Goal: Task Accomplishment & Management: Use online tool/utility

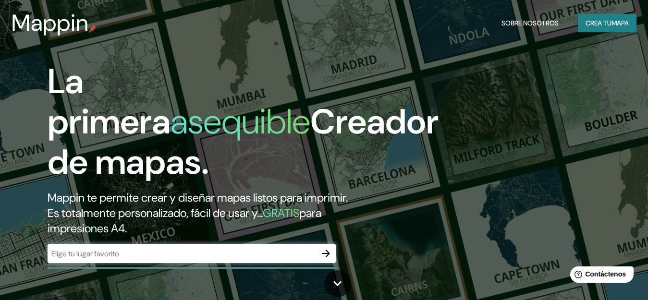
click at [161, 255] on input "text" at bounding box center [182, 253] width 269 height 11
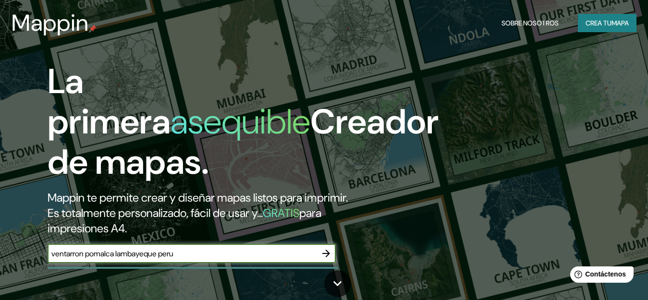
type input "ventarron pomalca lambayeque peru"
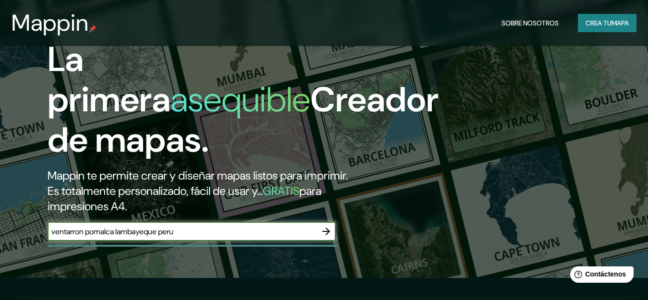
scroll to position [87, 0]
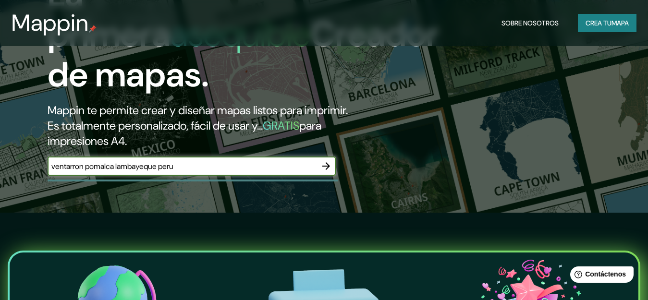
click at [325, 163] on icon "button" at bounding box center [326, 166] width 12 height 12
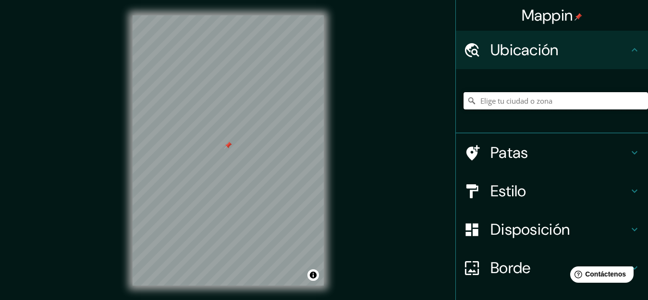
click at [501, 97] on input "Elige tu ciudad o zona" at bounding box center [555, 100] width 184 height 17
click at [510, 102] on input "Pomalca, Departamento de [GEOGRAPHIC_DATA], [GEOGRAPHIC_DATA]" at bounding box center [555, 100] width 184 height 17
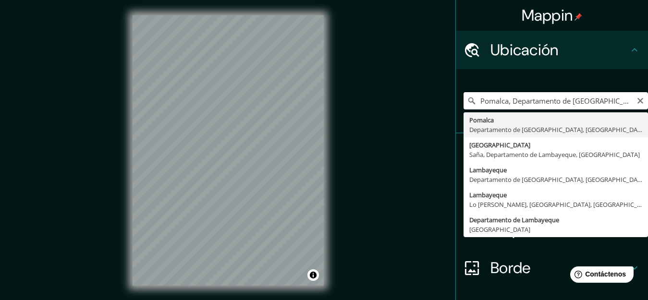
click at [474, 103] on input "Pomalca, Departamento de [GEOGRAPHIC_DATA], [GEOGRAPHIC_DATA]" at bounding box center [555, 100] width 184 height 17
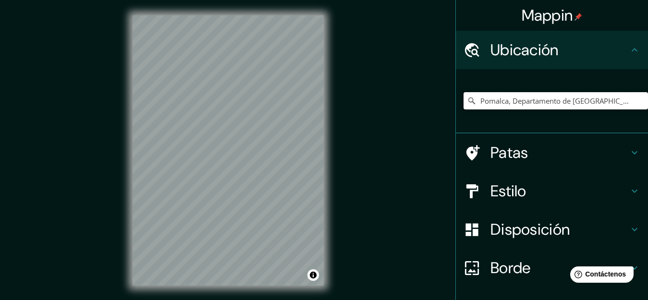
click at [608, 100] on input "Pomalca, Departamento de [GEOGRAPHIC_DATA], [GEOGRAPHIC_DATA]" at bounding box center [555, 100] width 184 height 17
click at [602, 101] on input "Lambayeque, [GEOGRAPHIC_DATA], Departamento de [GEOGRAPHIC_DATA], [GEOGRAPHIC_D…" at bounding box center [555, 100] width 184 height 17
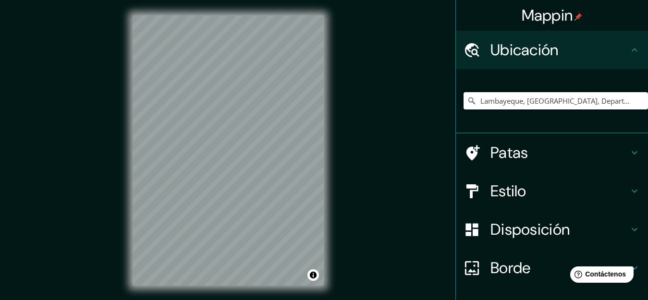
click at [602, 101] on input "Lambayeque, [GEOGRAPHIC_DATA], Departamento de [GEOGRAPHIC_DATA], [GEOGRAPHIC_D…" at bounding box center [555, 100] width 184 height 17
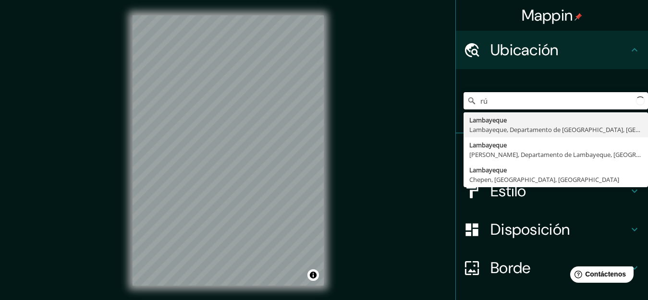
type input "ú"
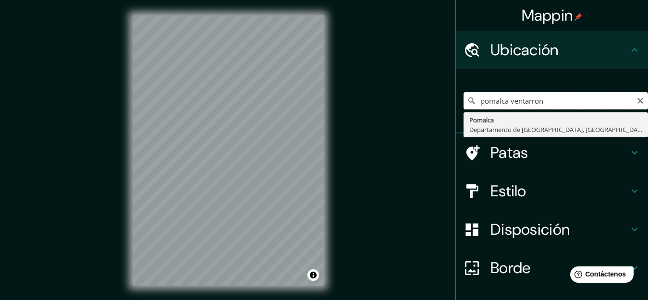
type input "Pomalca, Departamento de [GEOGRAPHIC_DATA], [GEOGRAPHIC_DATA]"
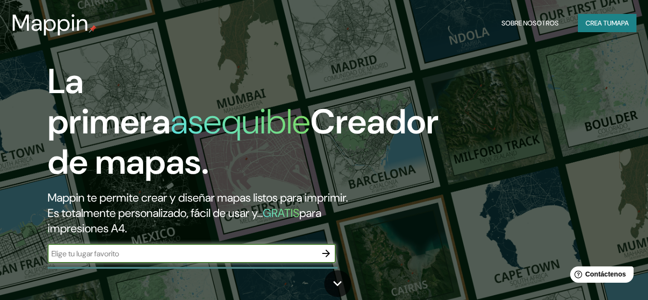
click at [171, 250] on input "text" at bounding box center [182, 253] width 269 height 11
type input "ventarron pomalca lambayeque"
click at [331, 256] on icon "button" at bounding box center [326, 254] width 12 height 12
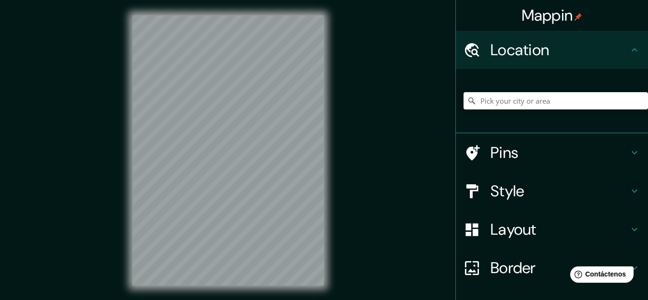
scroll to position [16, 0]
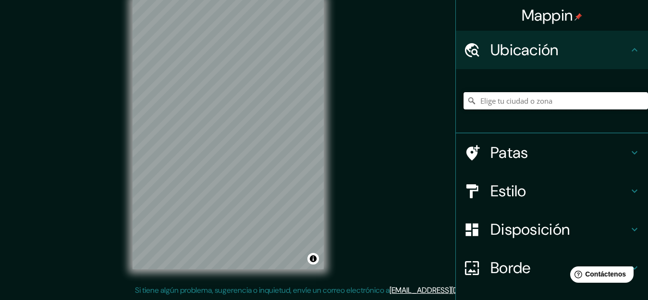
click at [539, 108] on input "Elige tu ciudad o zona" at bounding box center [555, 100] width 184 height 17
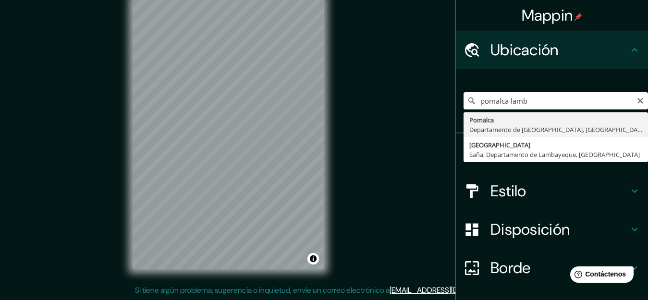
type input "Pomalca, Departamento de [GEOGRAPHIC_DATA], [GEOGRAPHIC_DATA]"
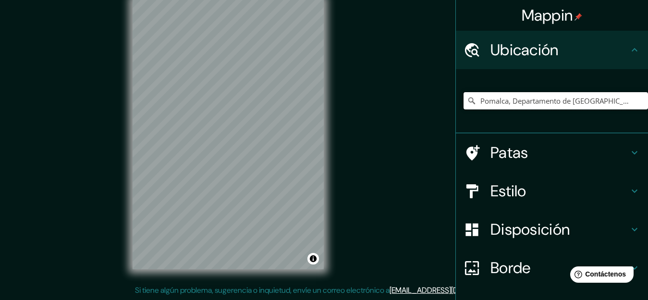
scroll to position [0, 0]
